Goal: Check status: Check status

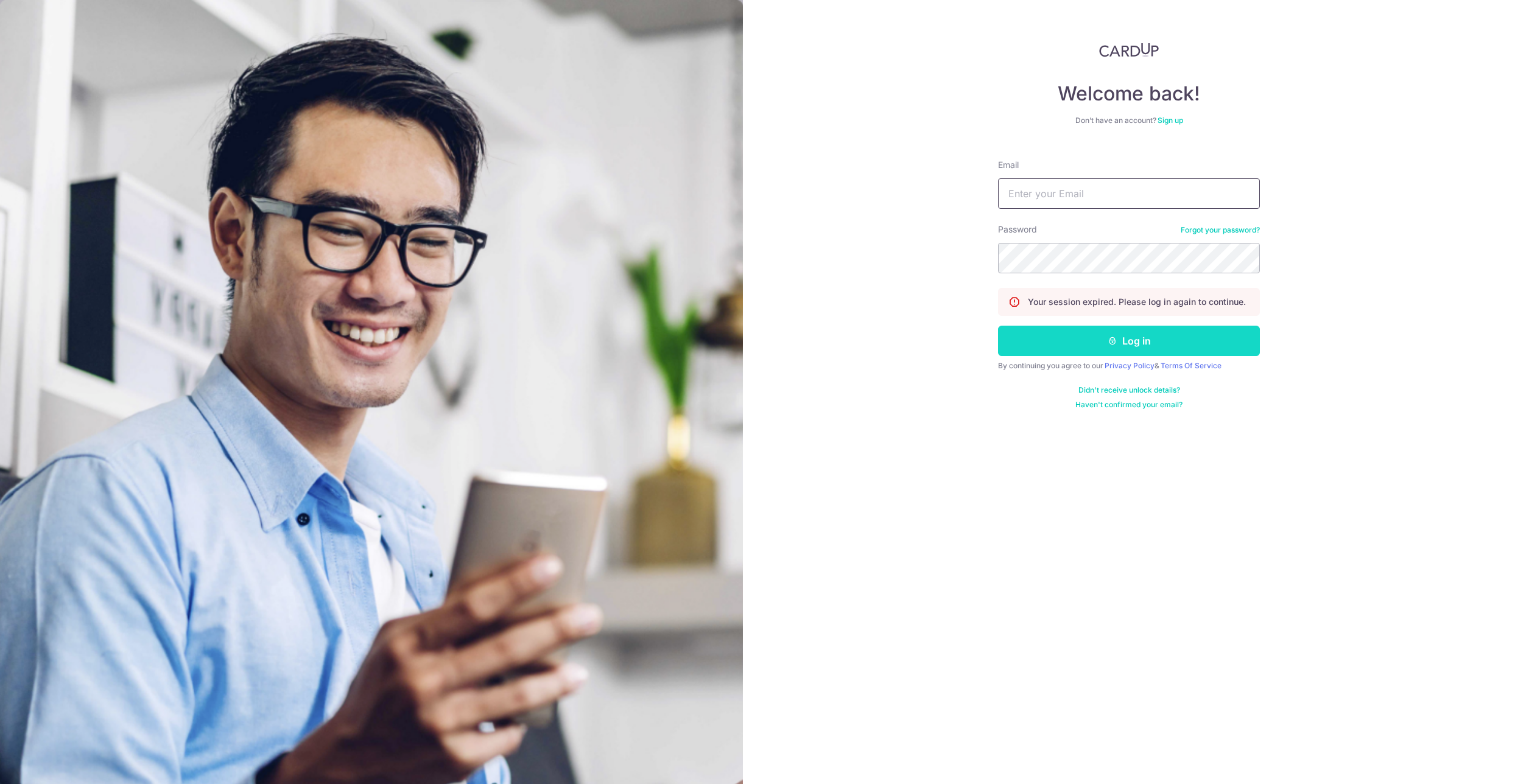
type input "[EMAIL_ADDRESS][DOMAIN_NAME]"
click at [1134, 337] on button "Log in" at bounding box center [1129, 341] width 262 height 31
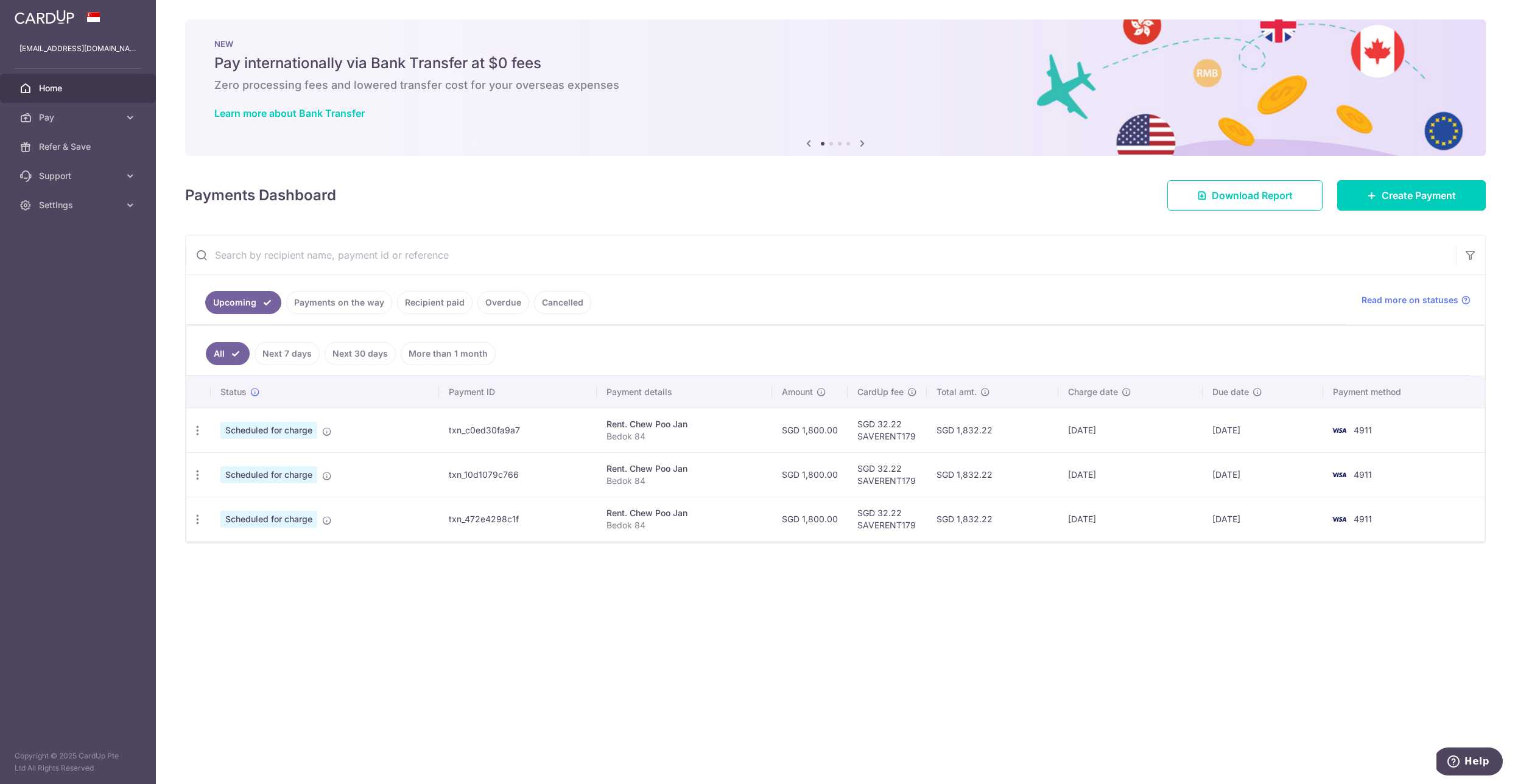
click at [440, 303] on link "Recipient paid" at bounding box center [435, 302] width 76 height 23
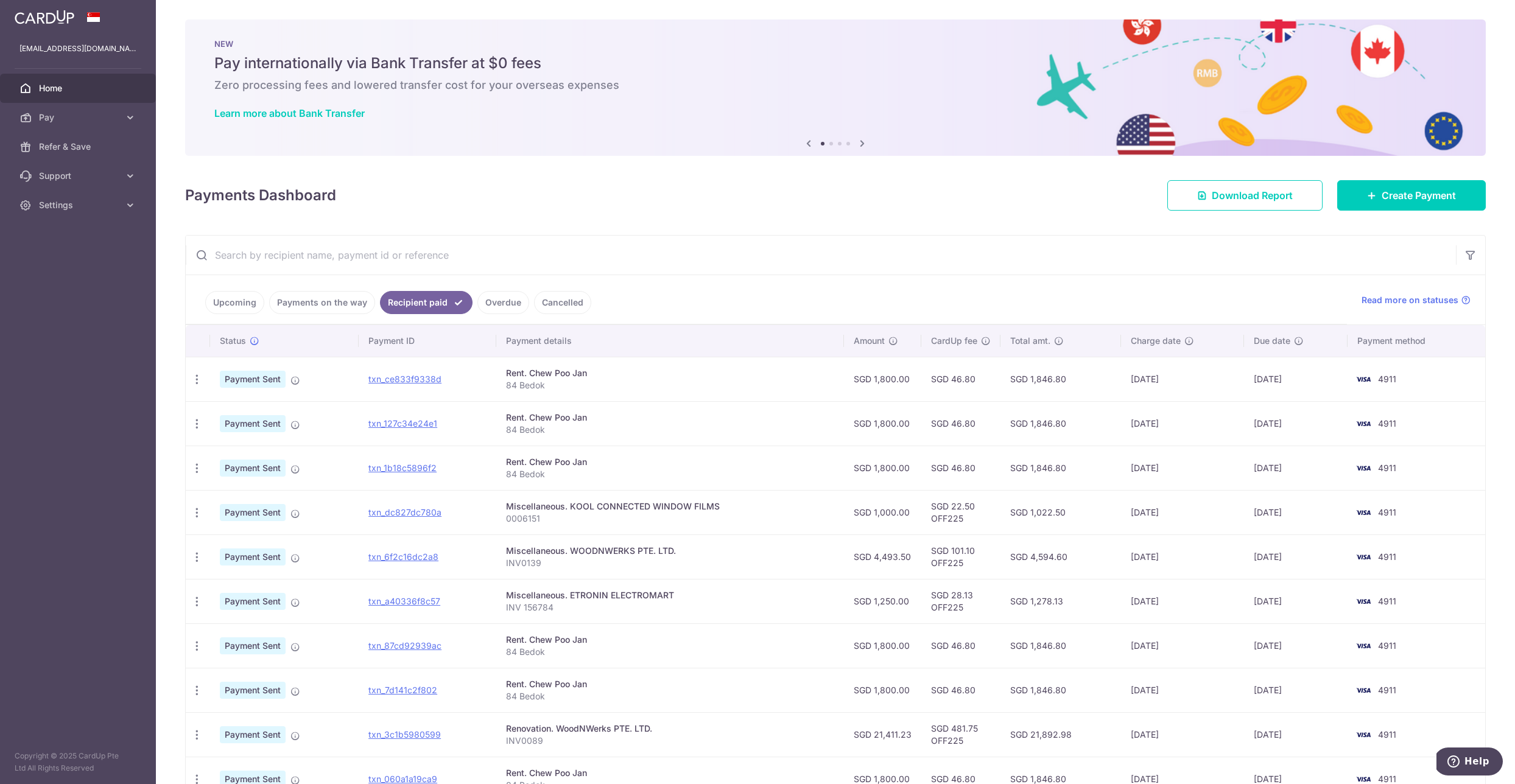
click at [237, 303] on link "Upcoming" at bounding box center [235, 302] width 59 height 23
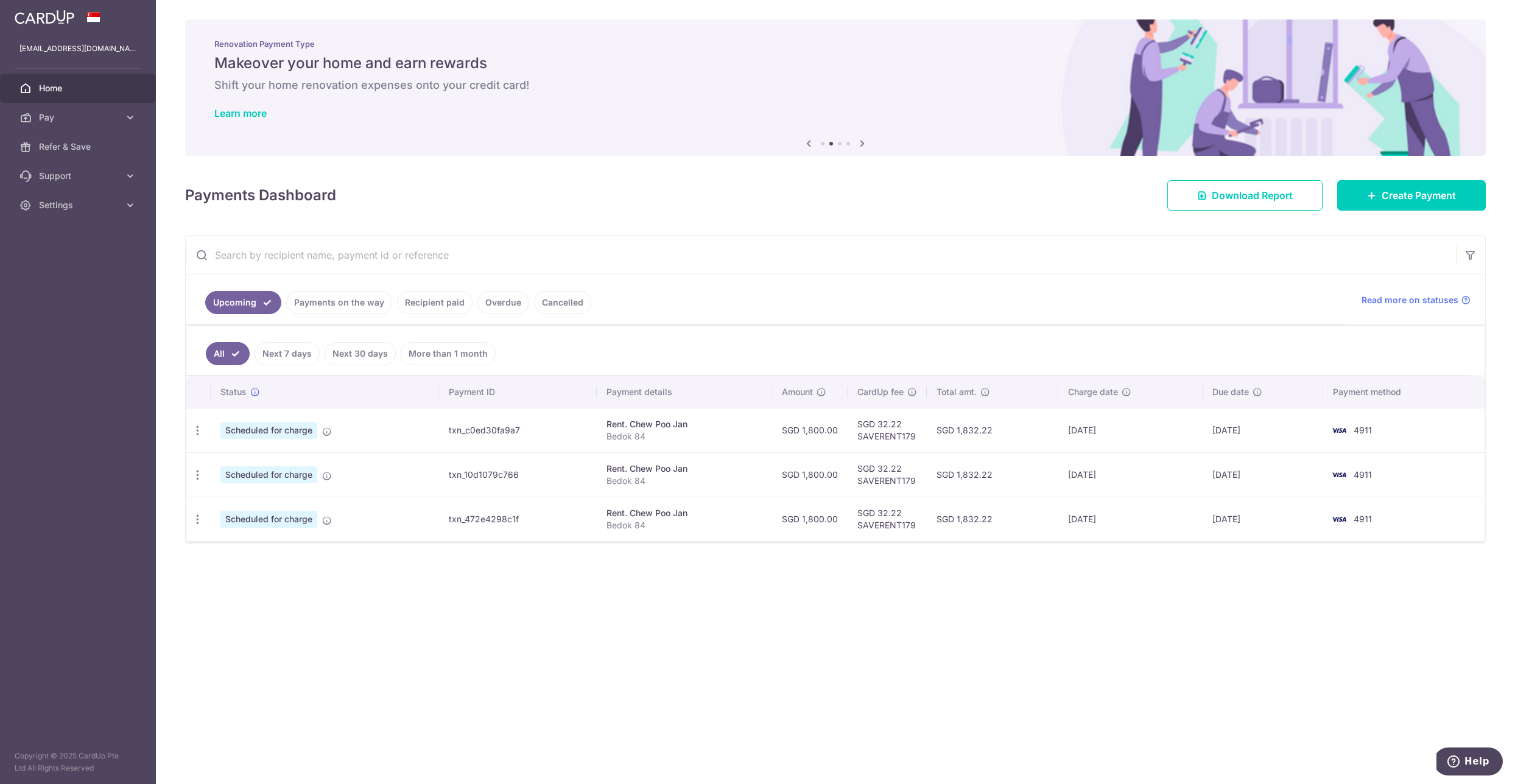
click at [288, 354] on link "Next 7 days" at bounding box center [287, 353] width 65 height 23
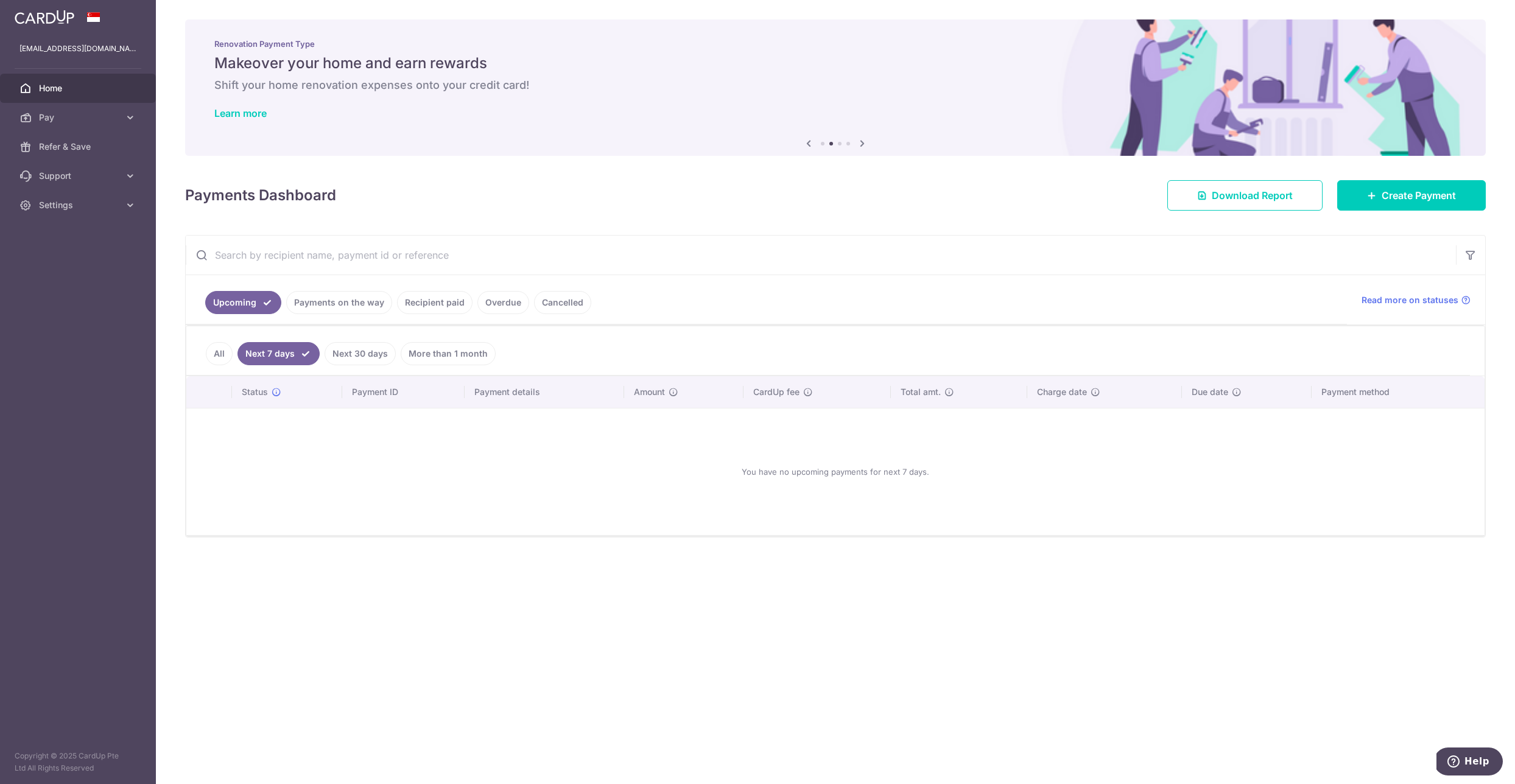
click at [220, 348] on link "All" at bounding box center [219, 353] width 27 height 23
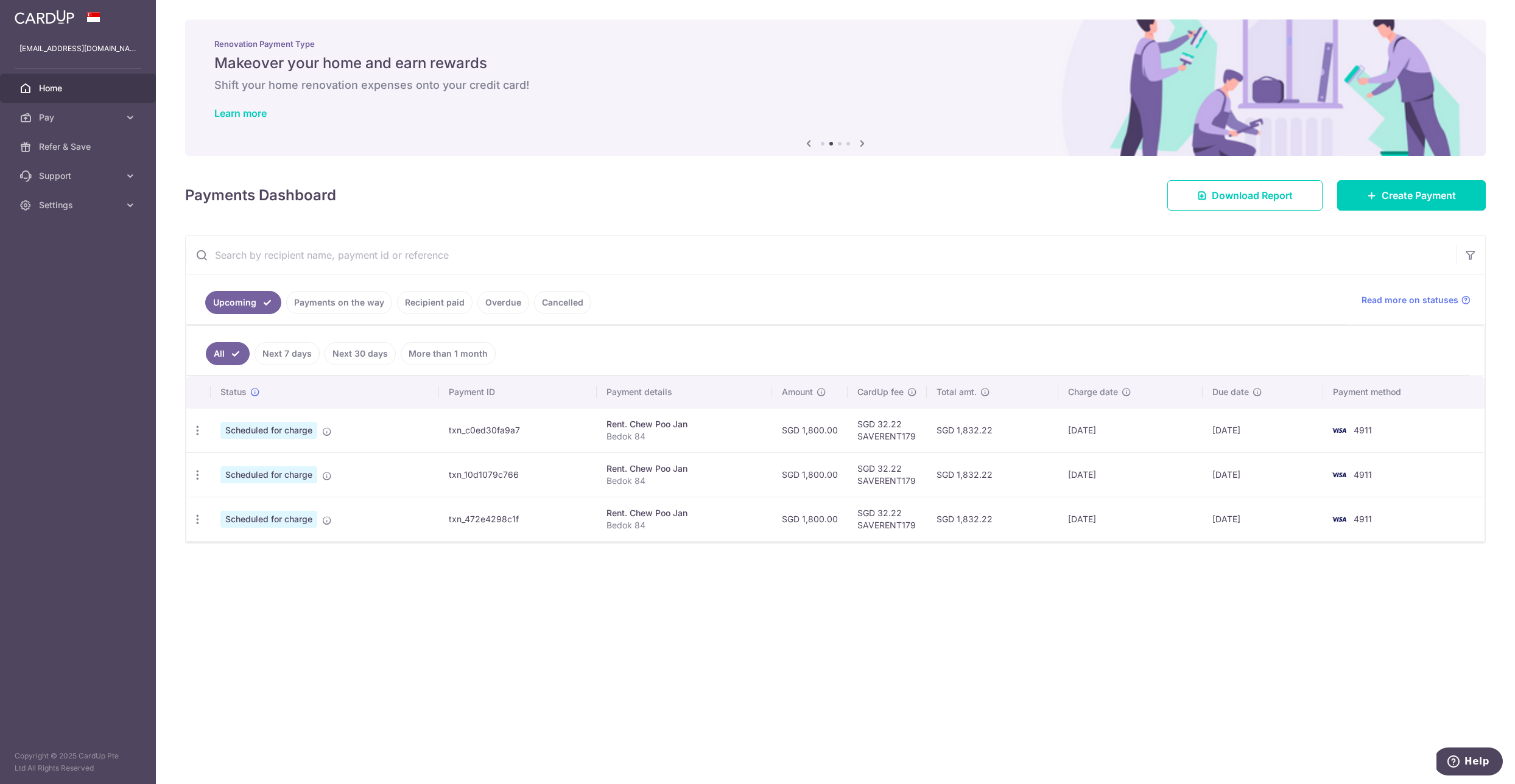
click at [355, 302] on link "Payments on the way" at bounding box center [339, 302] width 106 height 23
